Goal: Transaction & Acquisition: Purchase product/service

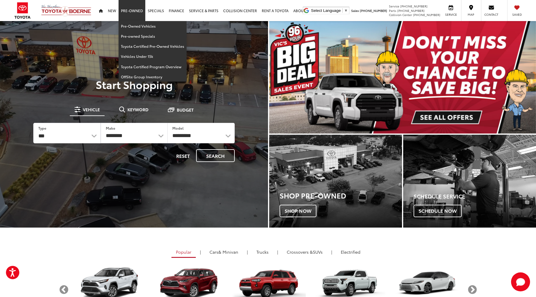
click at [132, 9] on link "Pre-Owned" at bounding box center [131, 10] width 27 height 21
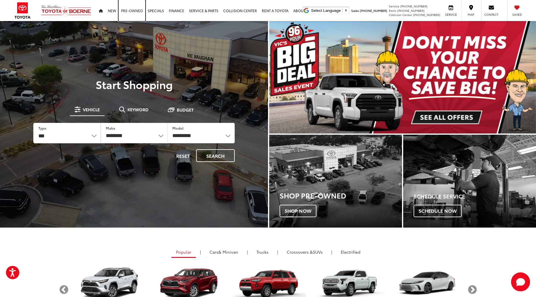
click at [132, 9] on link "Pre-Owned" at bounding box center [131, 10] width 27 height 21
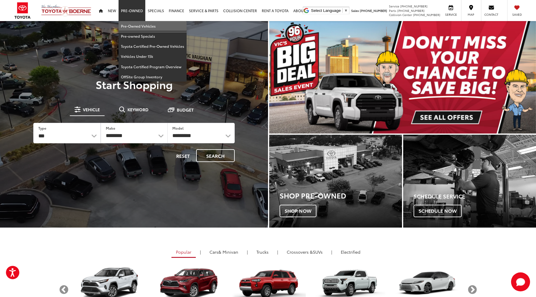
click at [134, 27] on link "Pre-Owned Vehicles" at bounding box center [152, 26] width 68 height 10
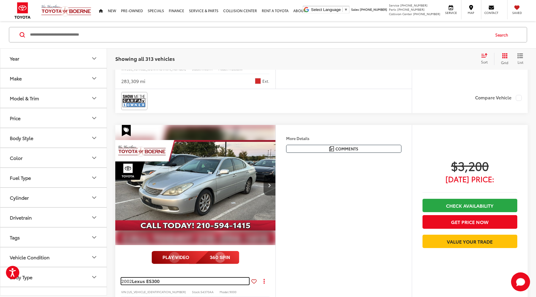
scroll to position [1543, 0]
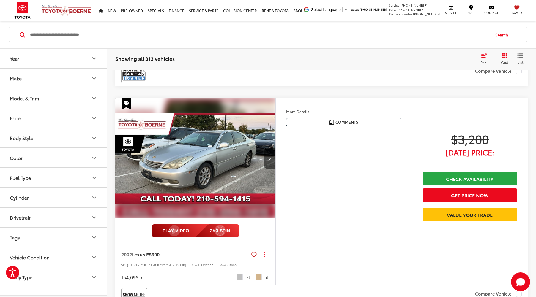
click at [216, 145] on img "2002 Lexus ES 300 0" at bounding box center [195, 158] width 161 height 121
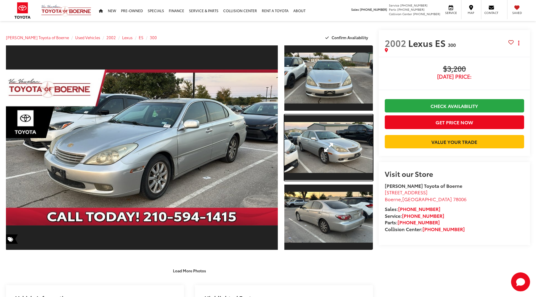
click at [327, 167] on link "Expand Photo 2" at bounding box center [328, 148] width 88 height 67
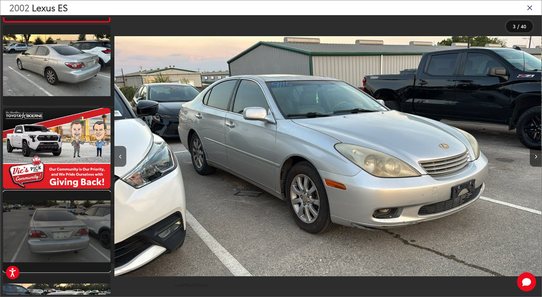
click at [80, 211] on link at bounding box center [56, 231] width 107 height 81
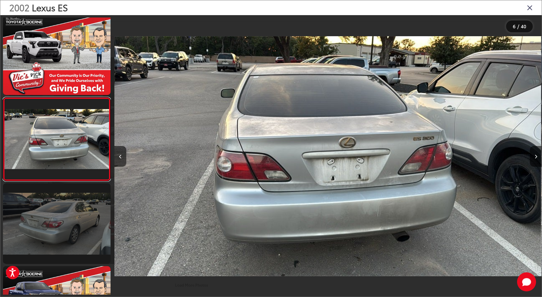
scroll to position [415, 0]
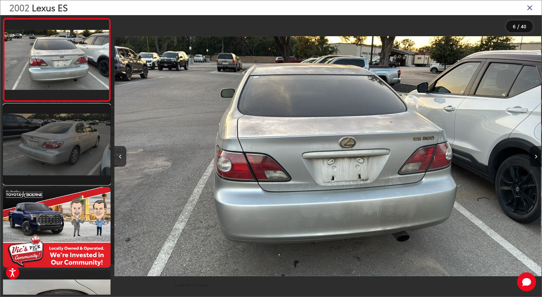
click at [80, 152] on link at bounding box center [56, 144] width 107 height 81
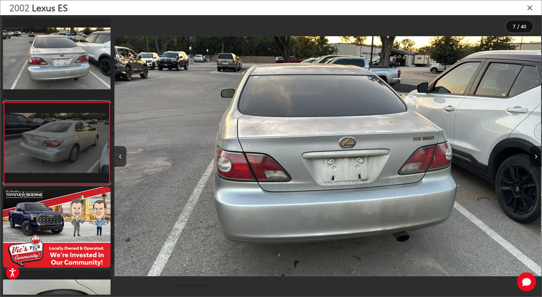
scroll to position [419, 0]
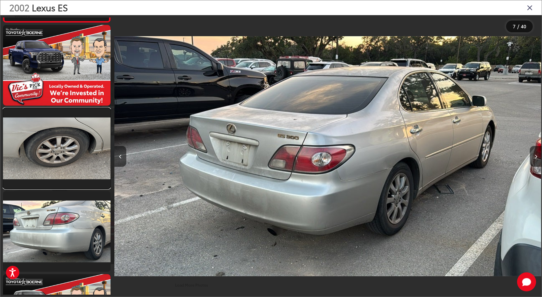
click at [80, 152] on link at bounding box center [56, 148] width 107 height 81
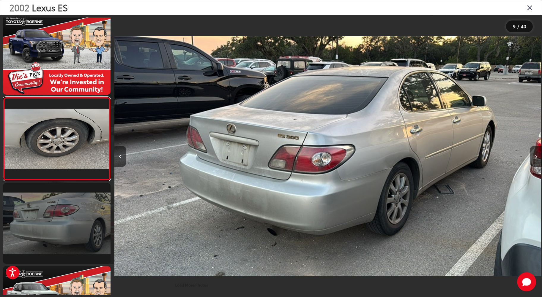
scroll to position [0, 3416]
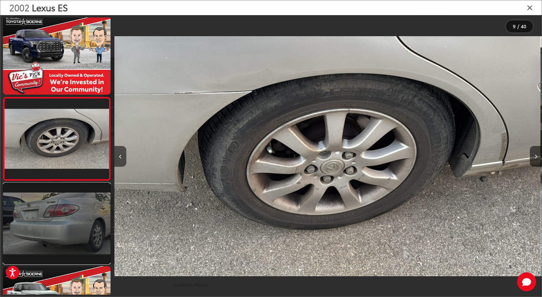
click at [76, 208] on link at bounding box center [56, 223] width 107 height 81
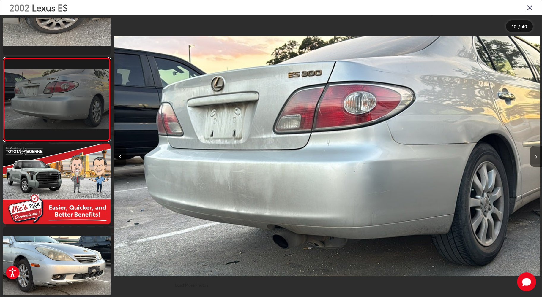
scroll to position [748, 0]
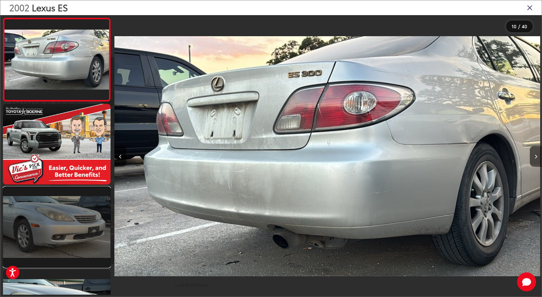
click at [75, 205] on link at bounding box center [56, 227] width 107 height 81
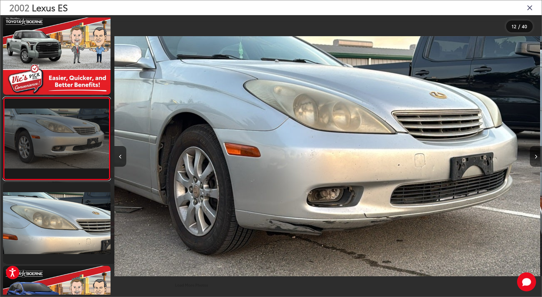
scroll to position [914, 0]
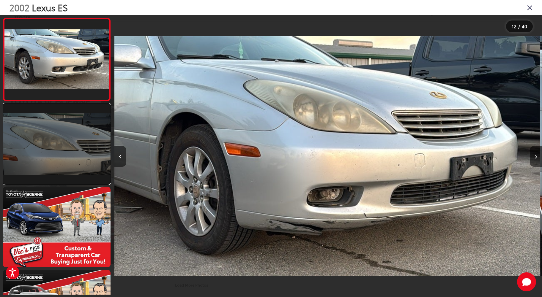
click at [75, 138] on link at bounding box center [56, 144] width 107 height 81
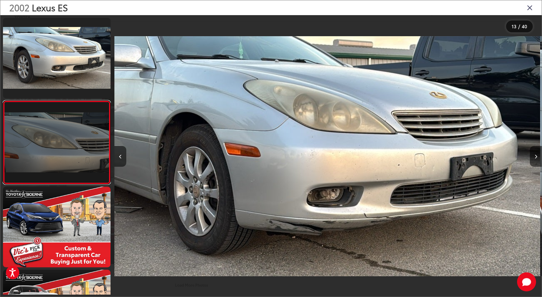
scroll to position [918, 0]
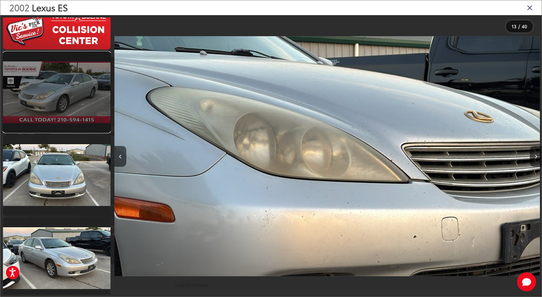
click at [64, 87] on link at bounding box center [56, 92] width 107 height 81
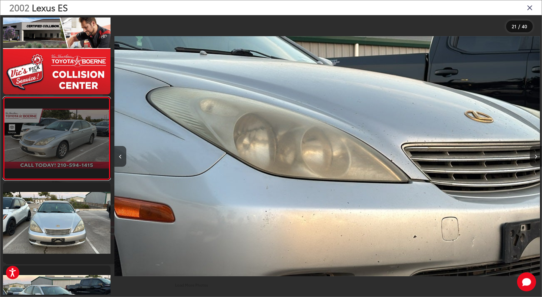
scroll to position [0, 8540]
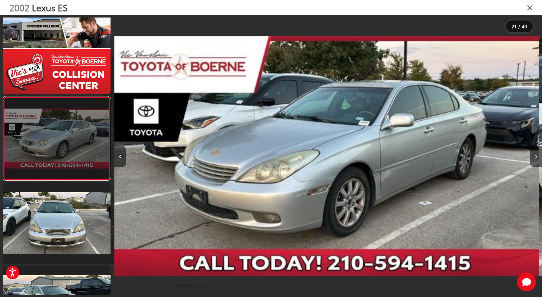
click at [61, 151] on link at bounding box center [56, 139] width 107 height 84
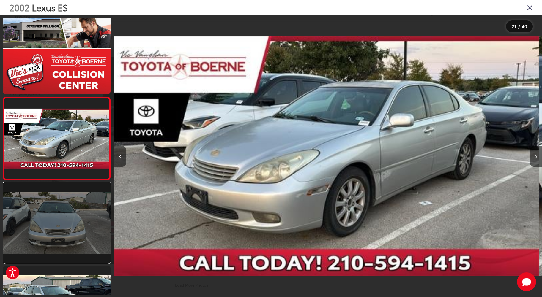
click at [79, 217] on link at bounding box center [56, 223] width 107 height 81
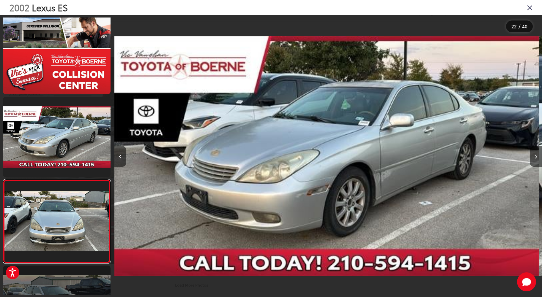
scroll to position [1666, 0]
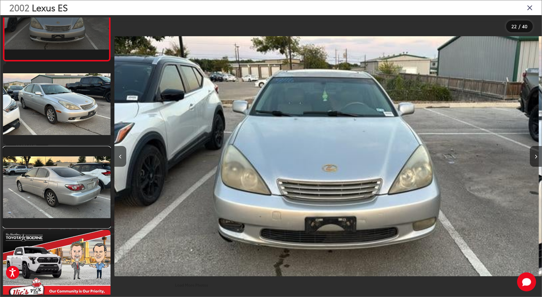
click at [65, 162] on link at bounding box center [56, 187] width 107 height 81
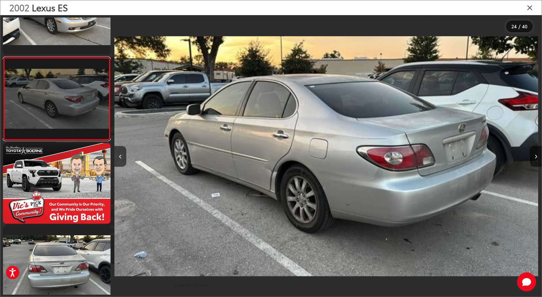
scroll to position [1911, 0]
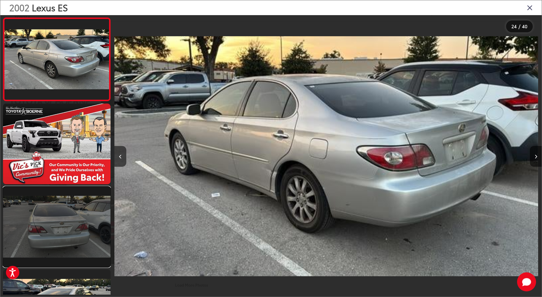
click at [61, 233] on link at bounding box center [56, 227] width 107 height 81
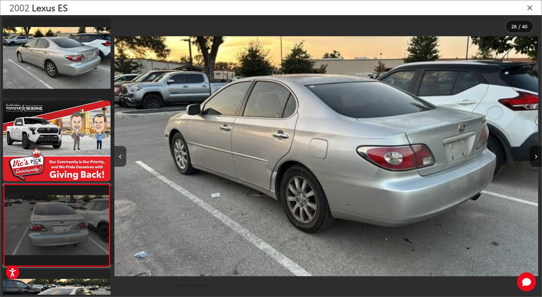
scroll to position [0, 0]
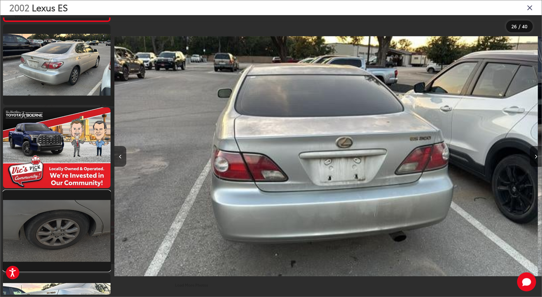
click at [59, 232] on link at bounding box center [56, 231] width 107 height 81
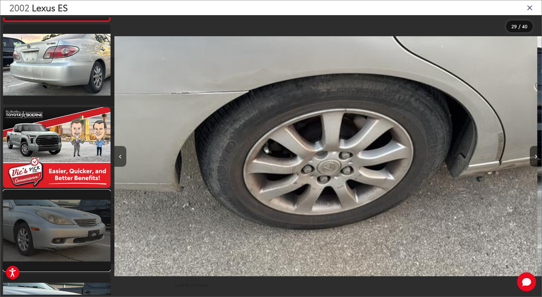
click at [58, 231] on link at bounding box center [56, 230] width 107 height 81
